Goal: Check status

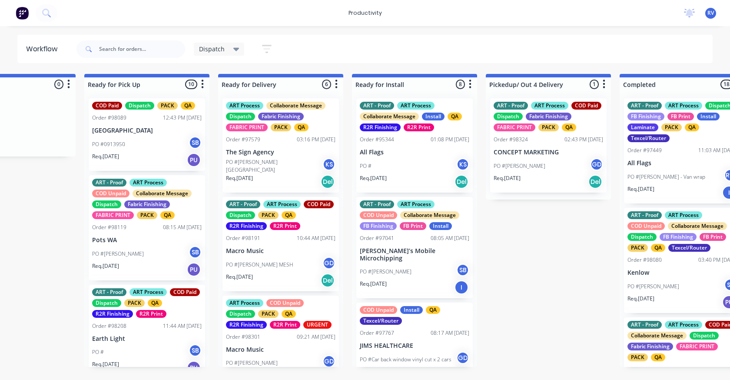
scroll to position [308, 0]
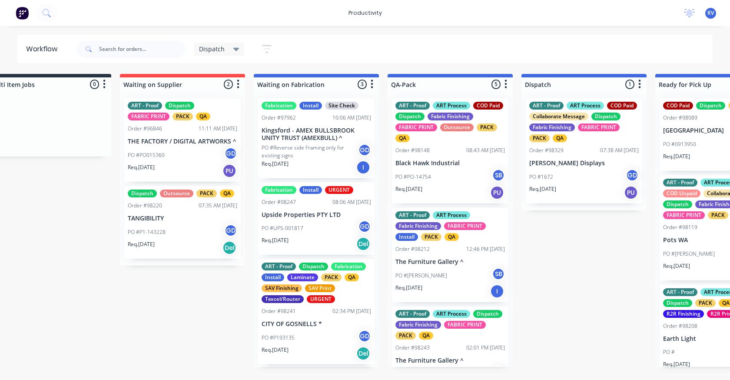
scroll to position [0, 175]
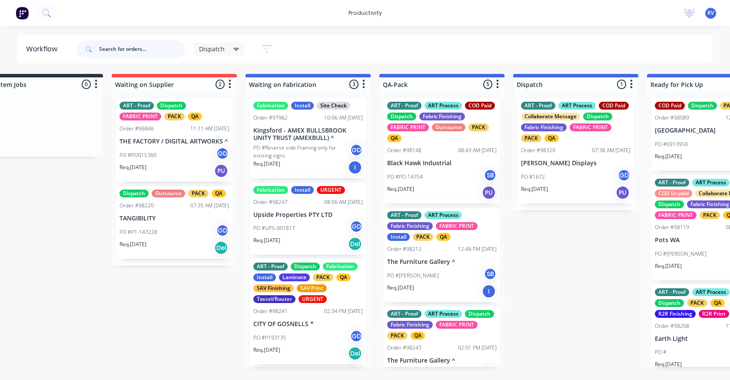
click at [117, 51] on input "text" at bounding box center [142, 48] width 86 height 17
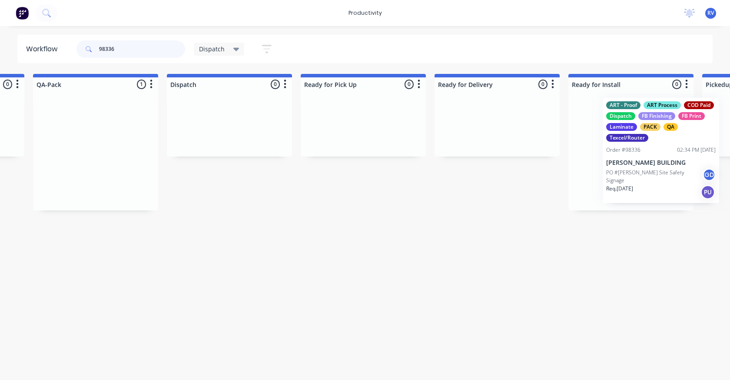
scroll to position [0, 549]
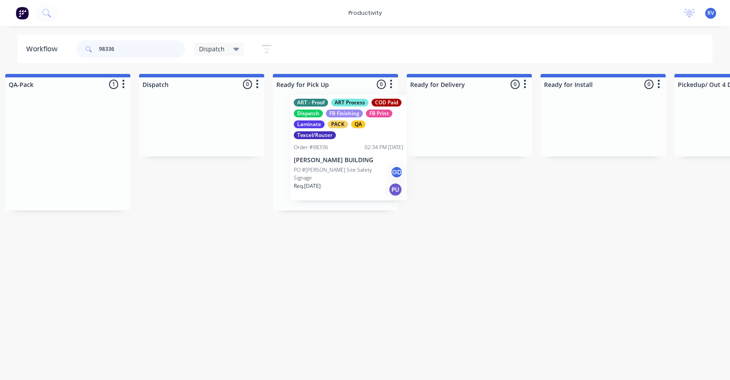
drag, startPoint x: 607, startPoint y: 163, endPoint x: 304, endPoint y: 156, distance: 302.5
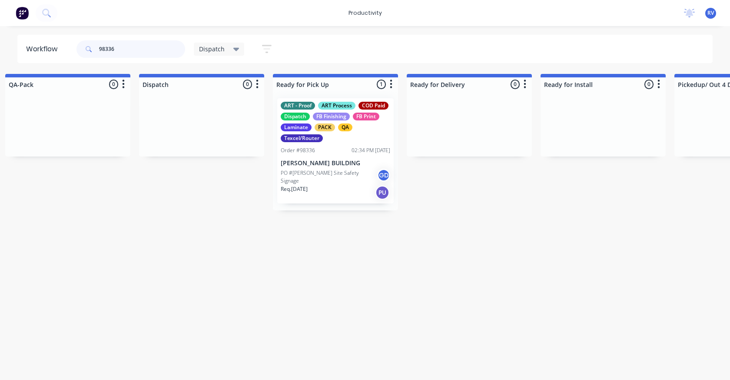
type input "98336"
click at [203, 48] on span "Dispatch" at bounding box center [212, 48] width 26 height 9
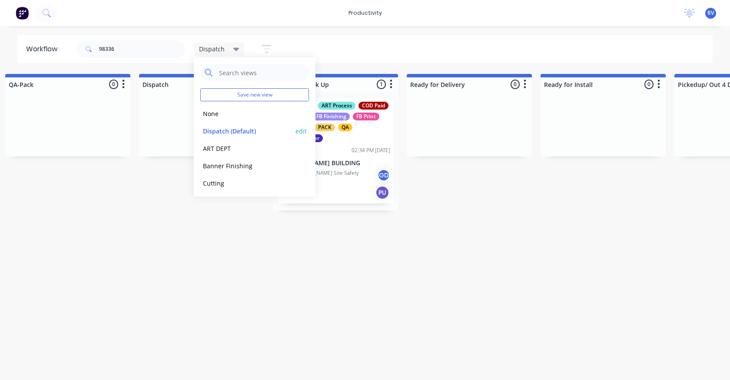
click at [227, 132] on button "Dispatch (Default)" at bounding box center [246, 131] width 93 height 10
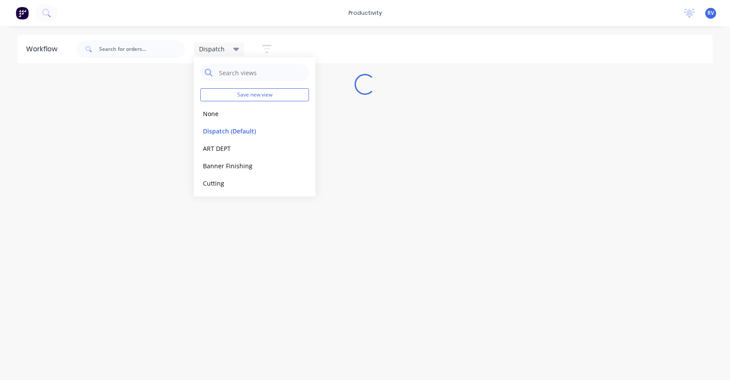
scroll to position [0, 0]
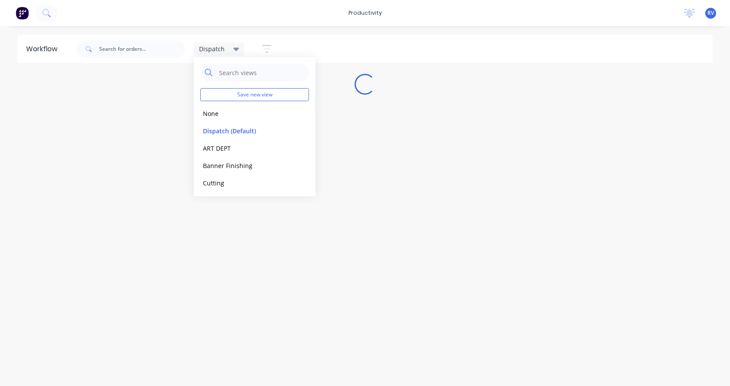
click at [247, 239] on div "Workflow Dispatch Save new view None edit Dispatch (Default) edit ART DEPT edit…" at bounding box center [365, 202] width 730 height 334
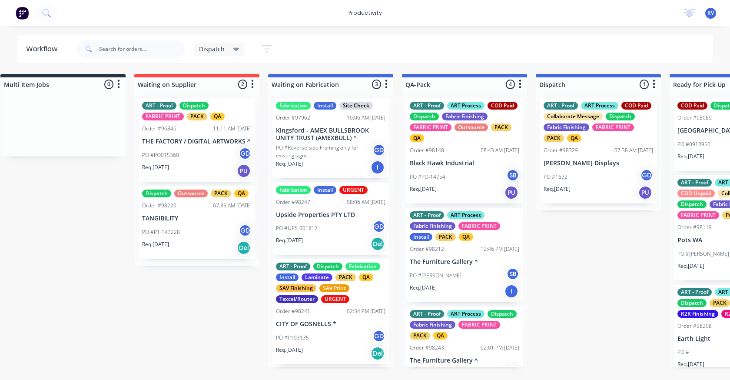
scroll to position [0, 166]
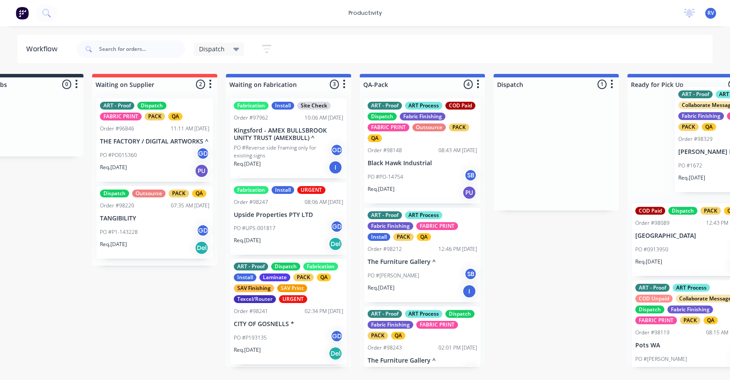
drag, startPoint x: 610, startPoint y: 166, endPoint x: 682, endPoint y: 166, distance: 72.1
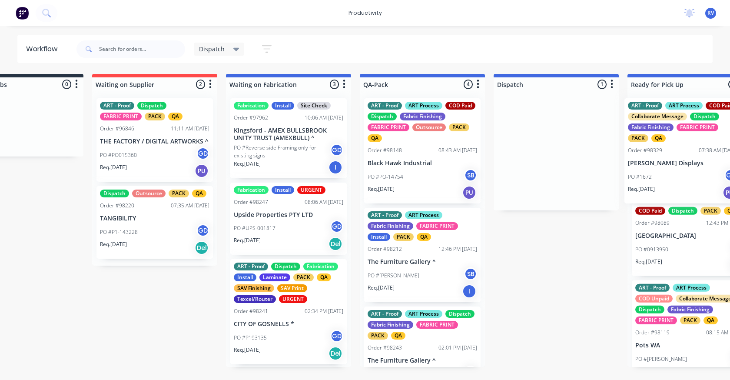
scroll to position [0, 202]
